Goal: Information Seeking & Learning: Learn about a topic

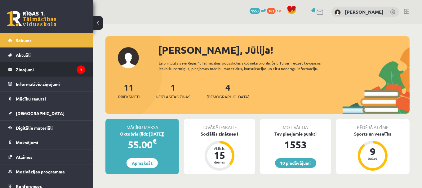
click at [56, 74] on legend "Ziņojumi 1" at bounding box center [50, 69] width 69 height 14
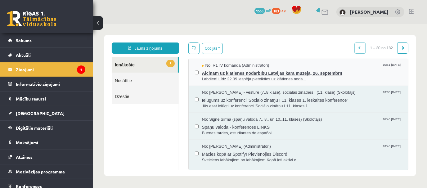
click at [283, 70] on span "Aicinām uz klātienes nodarbību Latvijas kara muzejā, 26. septembrī!" at bounding box center [301, 72] width 200 height 8
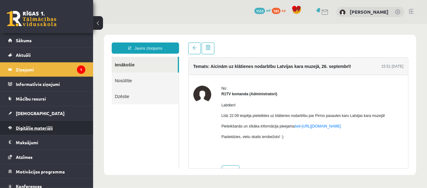
click at [46, 125] on span "Digitālie materiāli" at bounding box center [34, 128] width 37 height 6
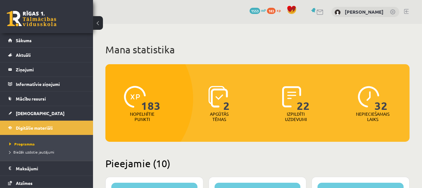
drag, startPoint x: 426, startPoint y: 13, endPoint x: 412, endPoint y: 23, distance: 17.8
click at [412, 23] on div "10 Dāvanas 1553 mP 183 xp Jūlija Cabuļeva" at bounding box center [257, 12] width 329 height 24
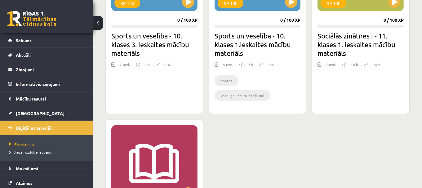
scroll to position [646, 0]
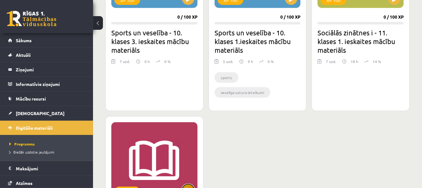
click at [188, 184] on button at bounding box center [188, 190] width 12 height 12
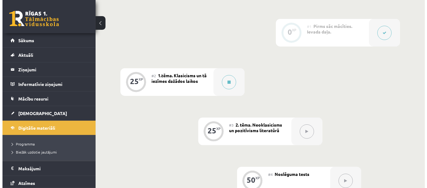
scroll to position [149, 0]
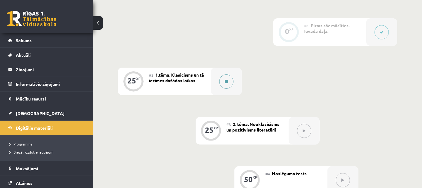
click at [229, 87] on button at bounding box center [226, 81] width 14 height 14
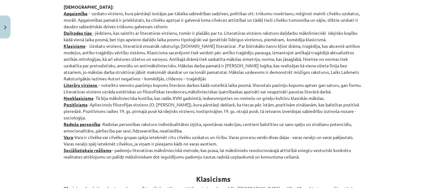
click at [377, 93] on div "Mācību tēma: Literatūras i - 11. klases 1.ieskaites mācību materiāls #2 1.tēma.…" at bounding box center [213, 94] width 427 height 188
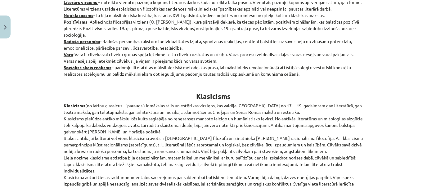
scroll to position [164, 0]
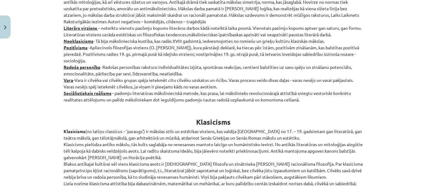
click at [319, 49] on p "[DEMOGRAPHIC_DATA]: Apgaismība - uzskatu virziens, kura pārstāvji iestājas par …" at bounding box center [214, 25] width 300 height 156
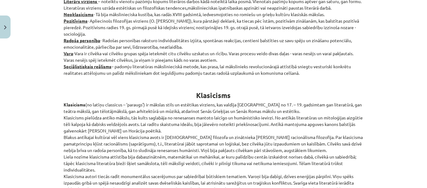
scroll to position [195, 0]
